Goal: Register for event/course: Sign up to attend an event or enroll in a course

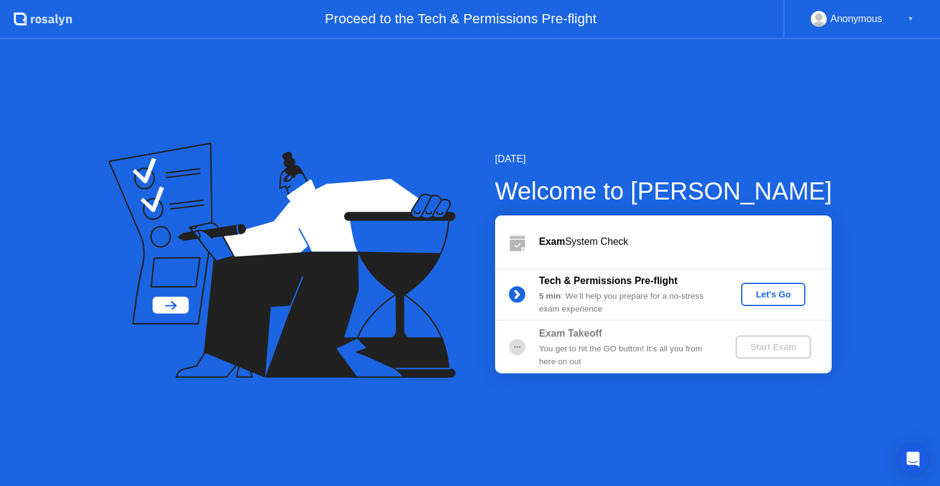
click at [774, 295] on div "Let's Go" at bounding box center [773, 294] width 54 height 10
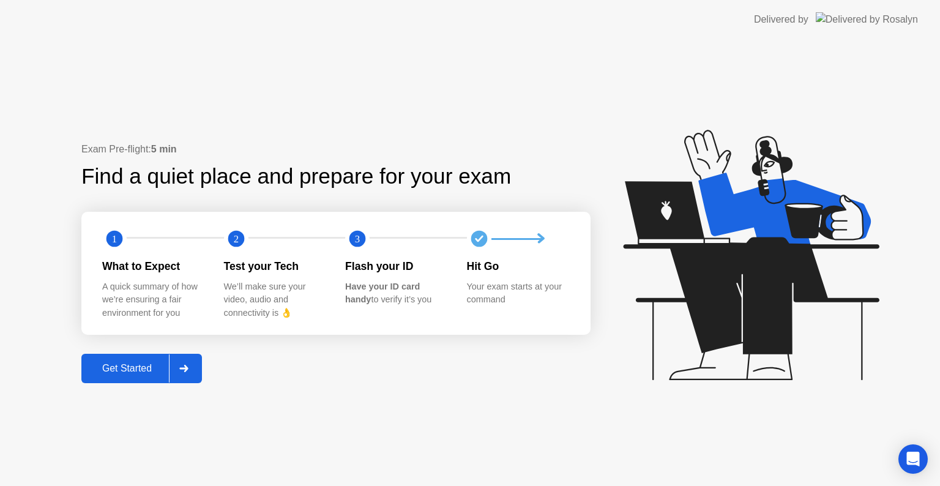
click at [124, 365] on div "Get Started" at bounding box center [127, 368] width 84 height 11
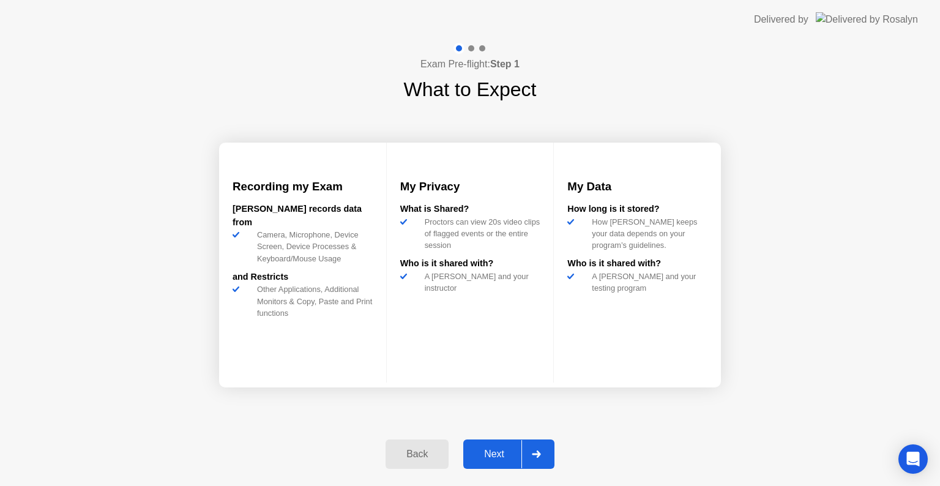
click at [506, 448] on div "Next" at bounding box center [494, 453] width 54 height 11
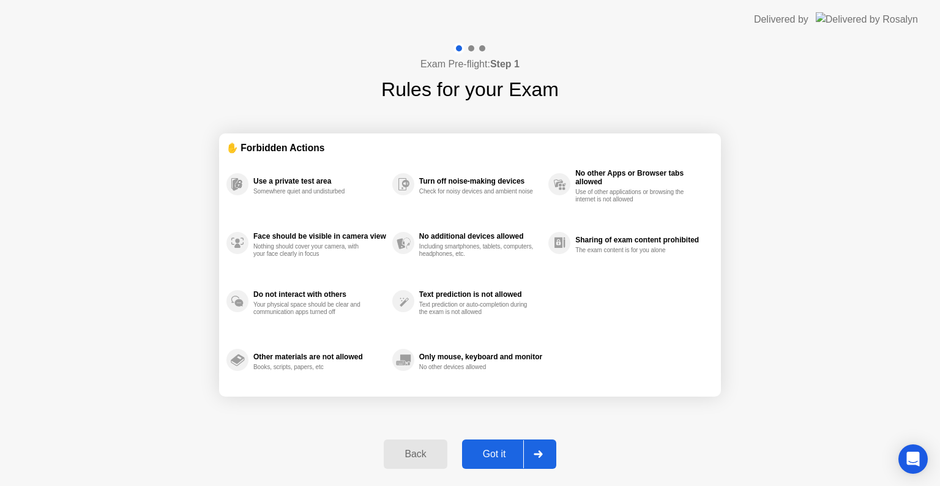
click at [513, 458] on div "Got it" at bounding box center [495, 453] width 58 height 11
select select "**********"
select select "*******"
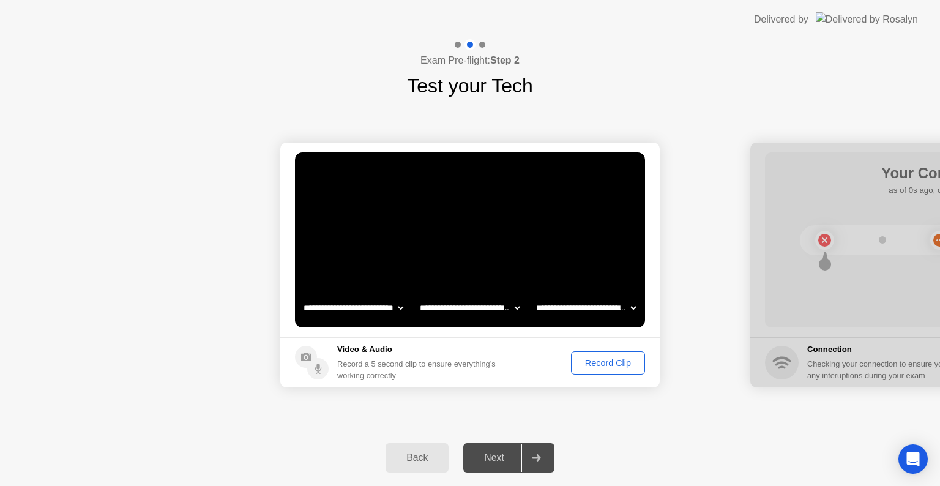
click at [600, 365] on div "Record Clip" at bounding box center [607, 363] width 65 height 10
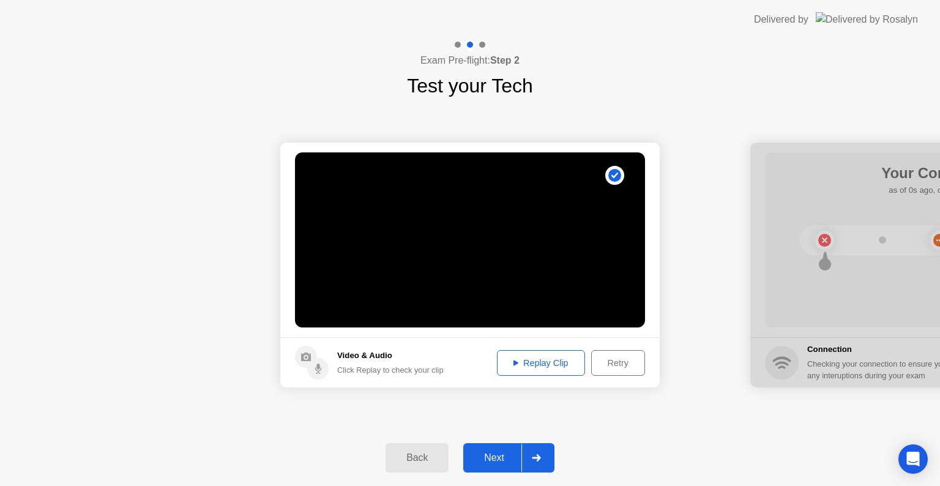
click at [499, 452] on div "Next" at bounding box center [494, 457] width 54 height 11
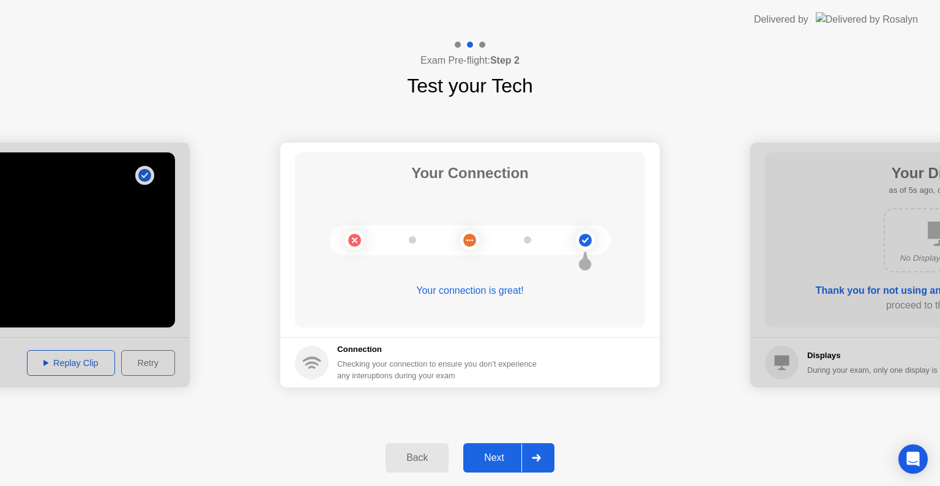
click at [487, 452] on div "Next" at bounding box center [494, 457] width 54 height 11
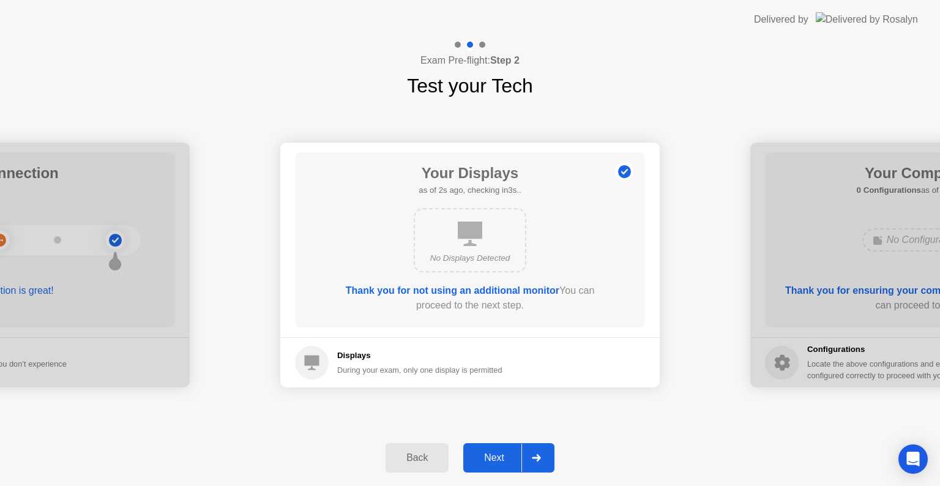
click at [504, 453] on div "Next" at bounding box center [494, 457] width 54 height 11
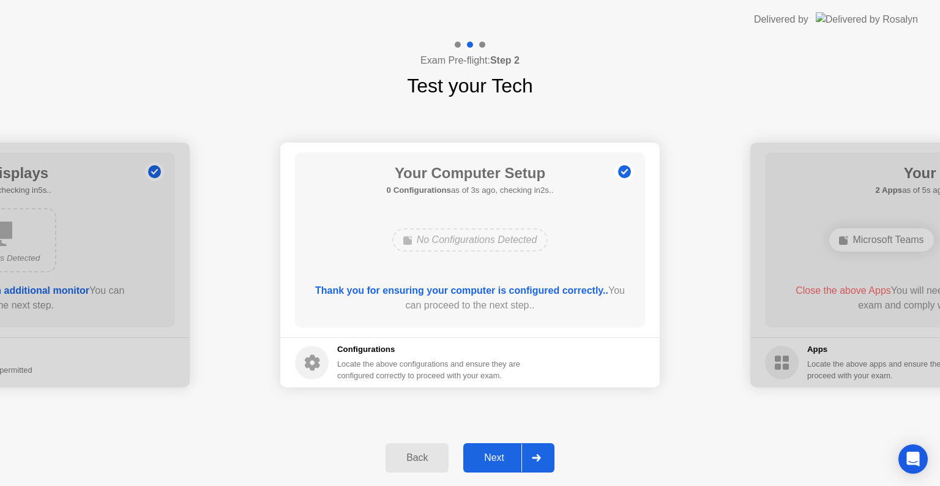
click at [504, 453] on div "Next" at bounding box center [494, 457] width 54 height 11
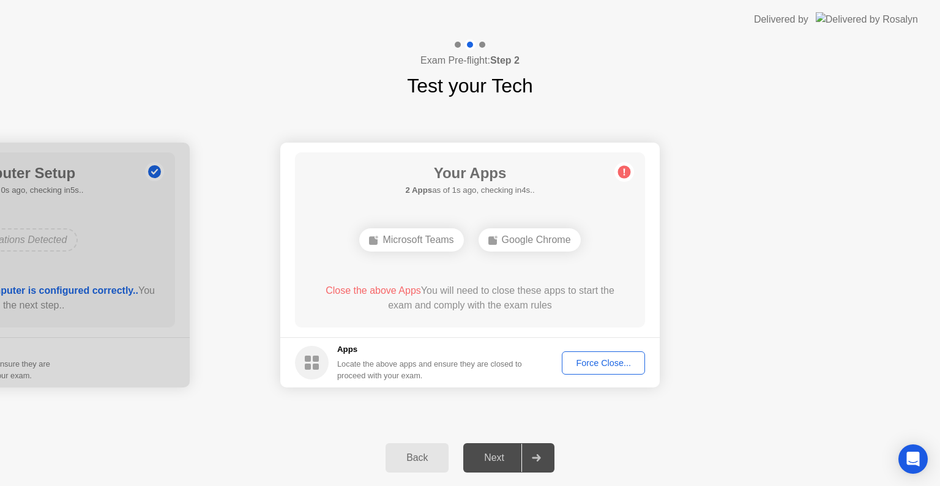
click at [641, 265] on div "Your Apps 2 Apps as of 1s ago, checking in4s.. Microsoft Teams Google Chrome Cl…" at bounding box center [470, 239] width 350 height 175
click at [588, 364] on div "Force Close..." at bounding box center [603, 363] width 75 height 10
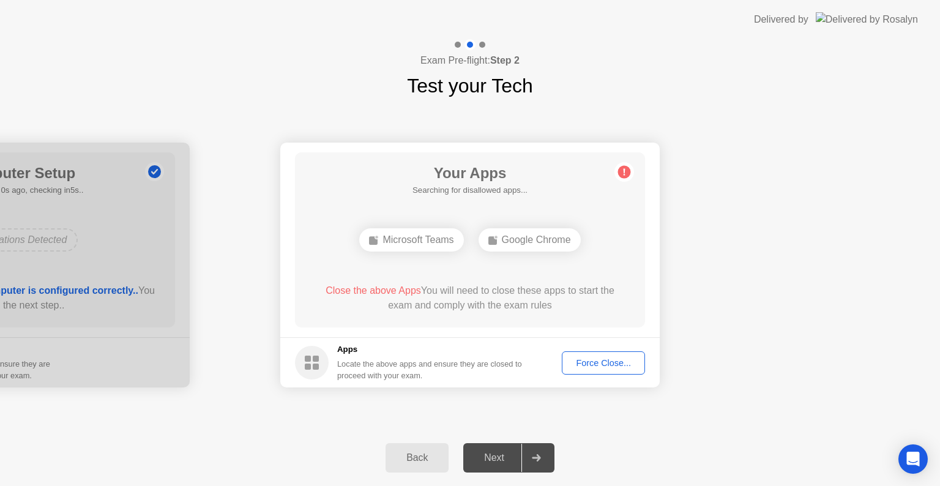
click at [488, 456] on div "Next" at bounding box center [494, 457] width 54 height 11
click at [424, 452] on div "Back" at bounding box center [417, 457] width 56 height 11
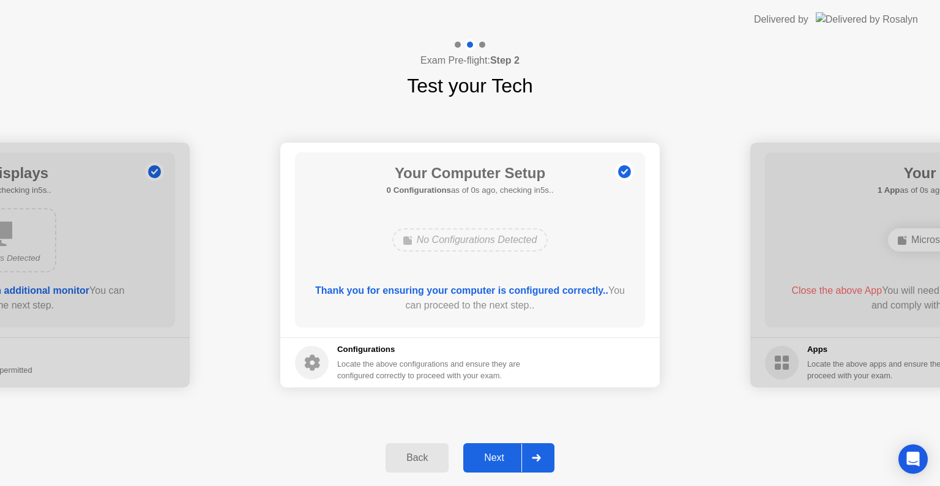
click at [503, 466] on button "Next" at bounding box center [508, 457] width 91 height 29
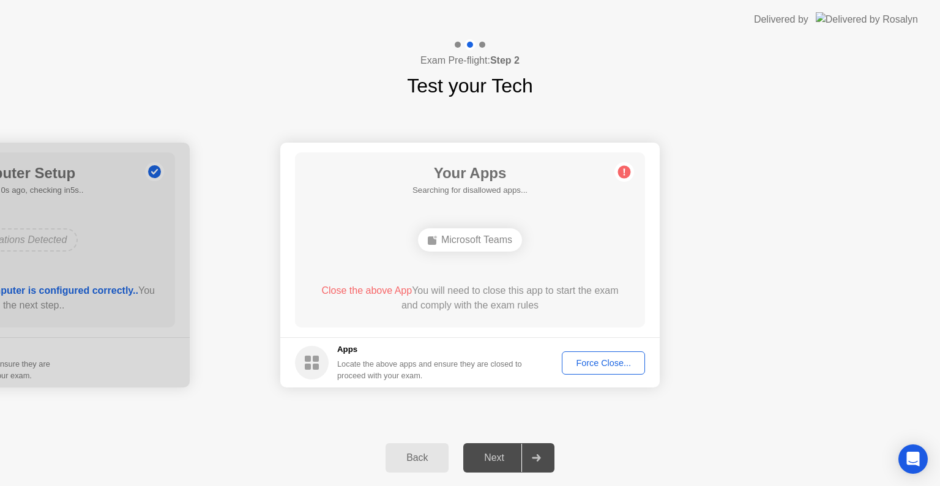
click at [503, 456] on div "Next" at bounding box center [494, 457] width 54 height 11
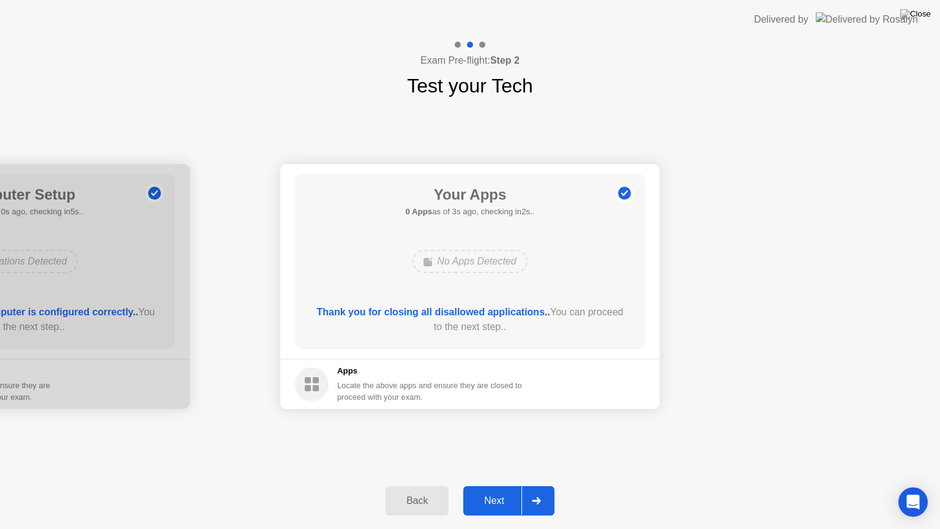
click at [505, 485] on div "Next" at bounding box center [494, 500] width 54 height 11
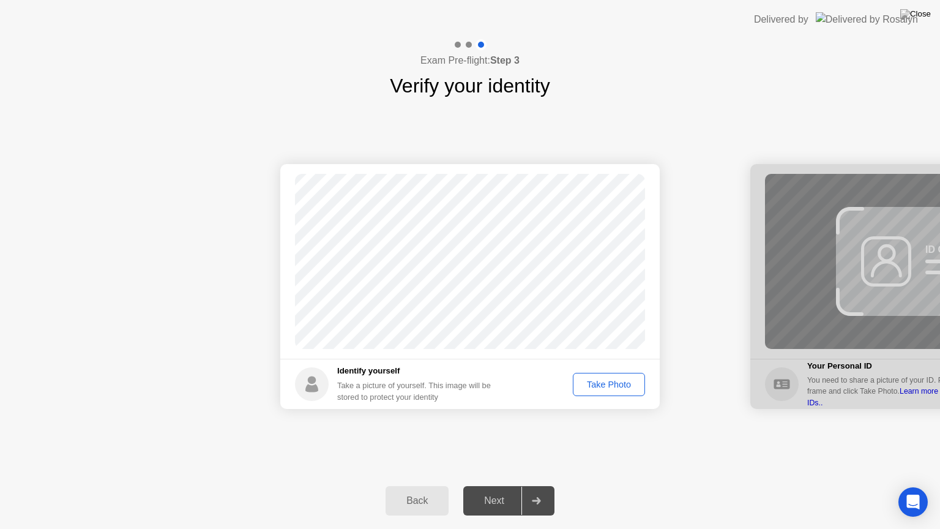
click at [629, 380] on div "Take Photo" at bounding box center [609, 384] width 64 height 10
click at [484, 485] on div "Next" at bounding box center [494, 500] width 54 height 11
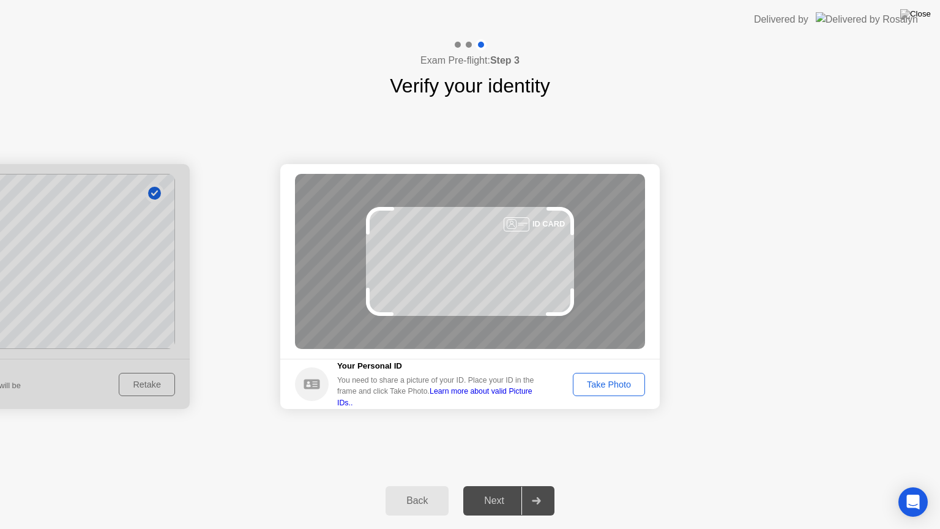
click at [624, 384] on div "Take Photo" at bounding box center [609, 384] width 64 height 10
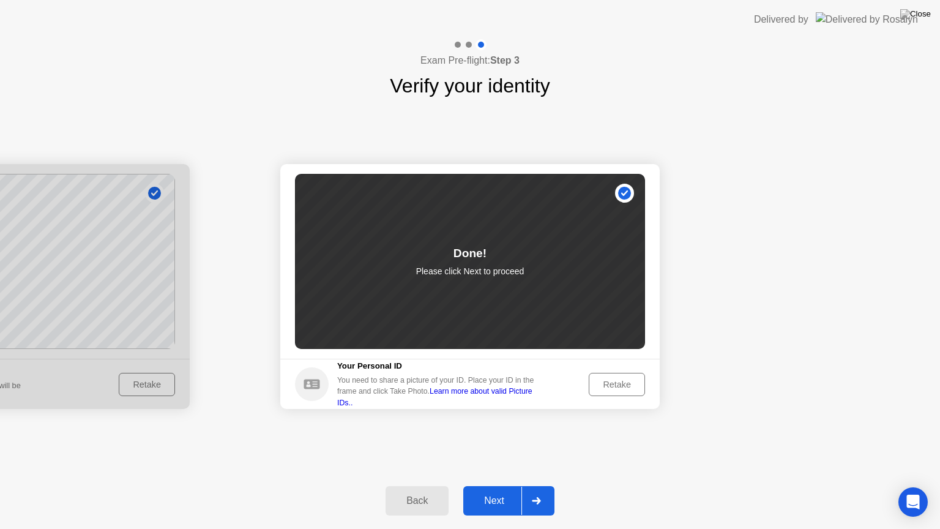
click at [492, 485] on div "Next" at bounding box center [494, 500] width 54 height 11
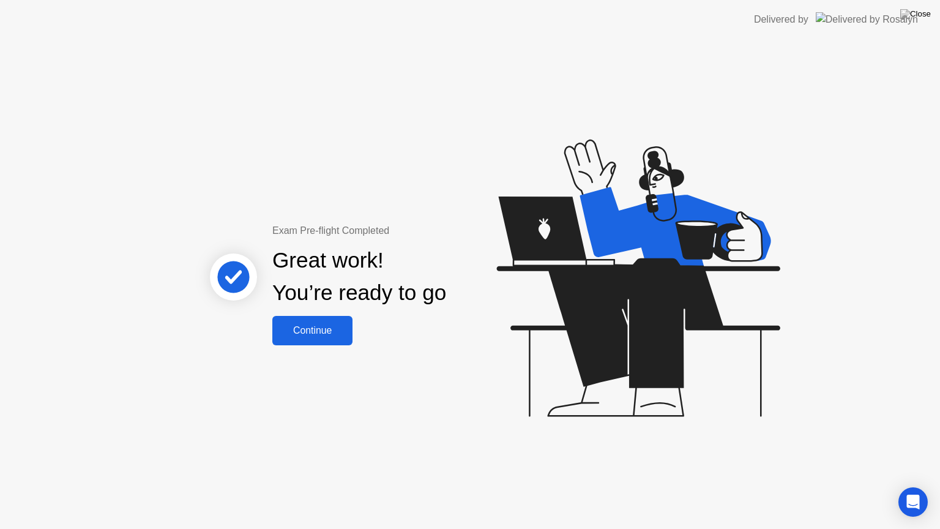
click at [321, 344] on button "Continue" at bounding box center [312, 330] width 80 height 29
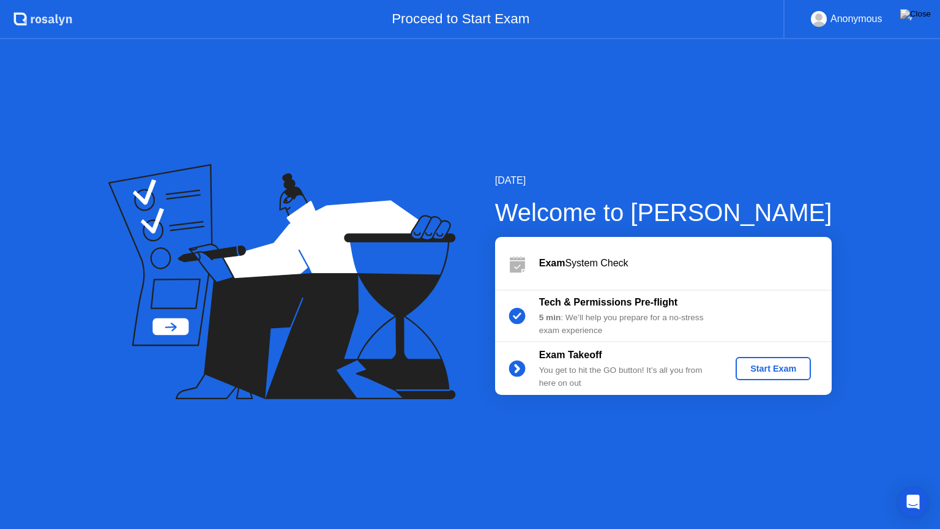
click at [763, 368] on div "Start Exam" at bounding box center [772, 368] width 65 height 10
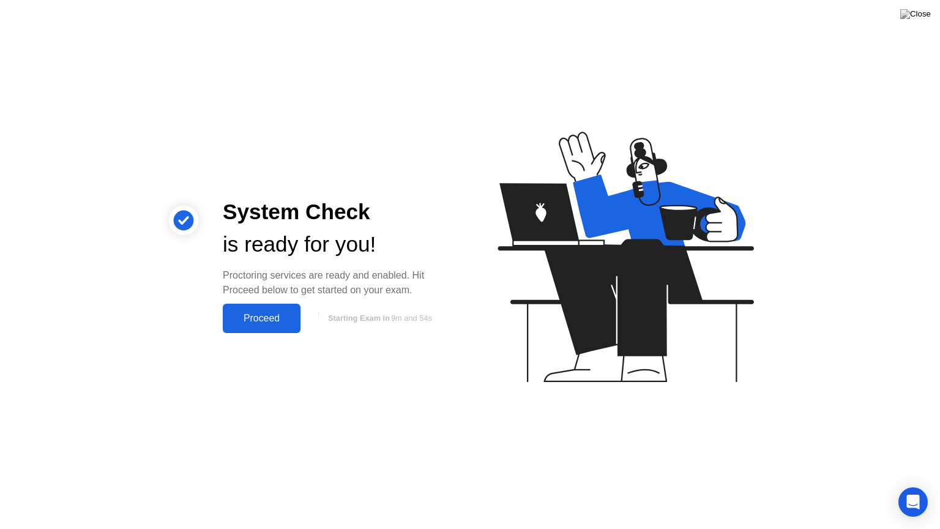
click at [251, 319] on div "Proceed" at bounding box center [261, 318] width 70 height 11
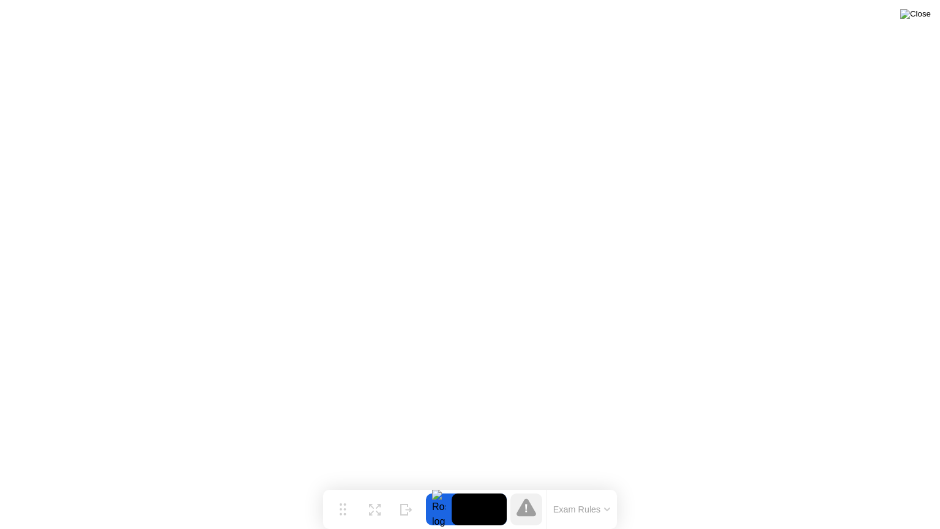
click at [921, 14] on img at bounding box center [915, 14] width 31 height 10
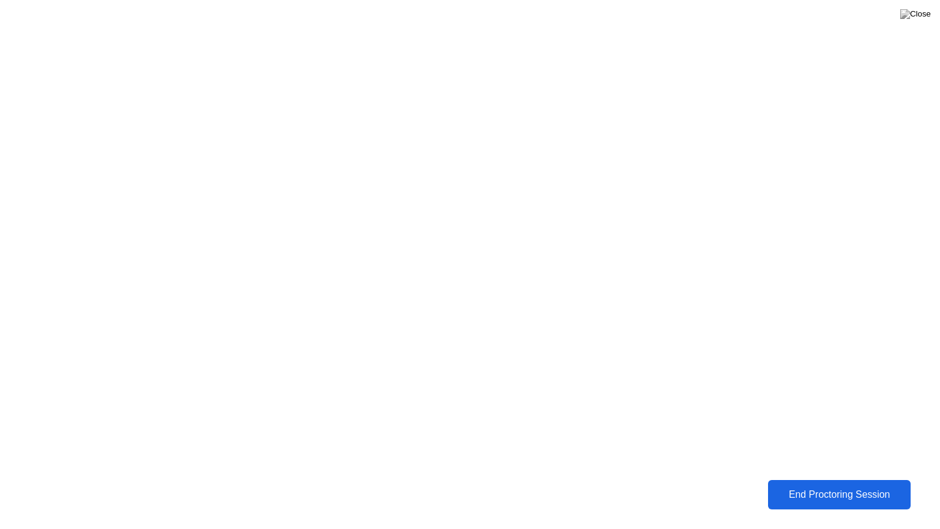
click at [814, 485] on div "End Proctoring Session" at bounding box center [839, 494] width 136 height 11
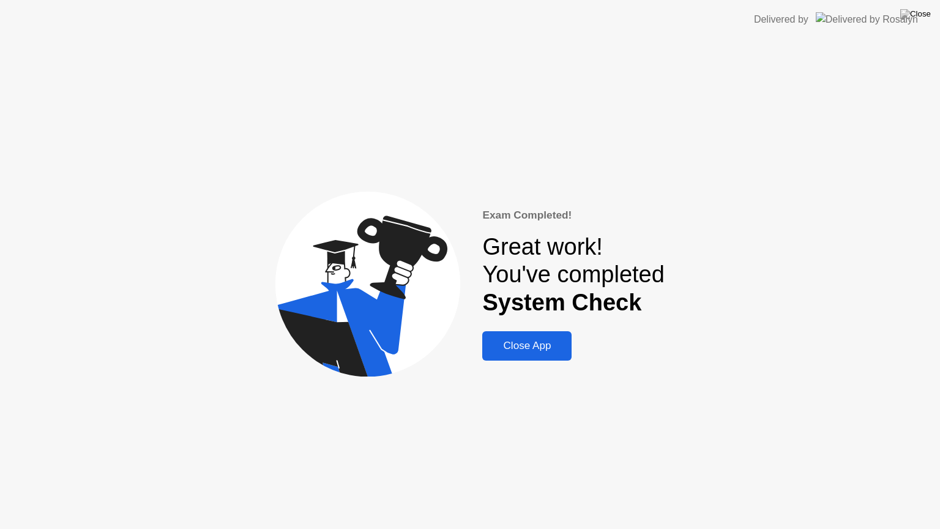
click at [523, 339] on div "Close App" at bounding box center [527, 345] width 82 height 12
